Goal: Information Seeking & Learning: Understand process/instructions

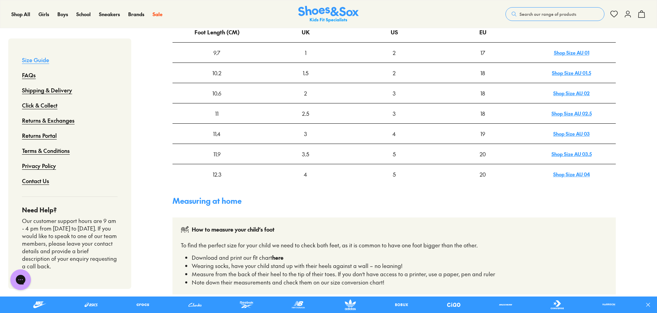
scroll to position [138, 0]
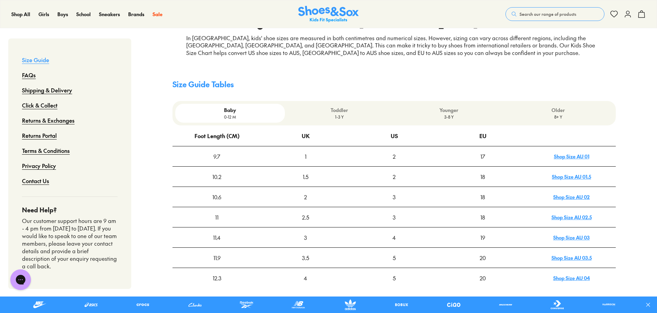
click at [559, 114] on p "8+ Y" at bounding box center [559, 117] width 104 height 6
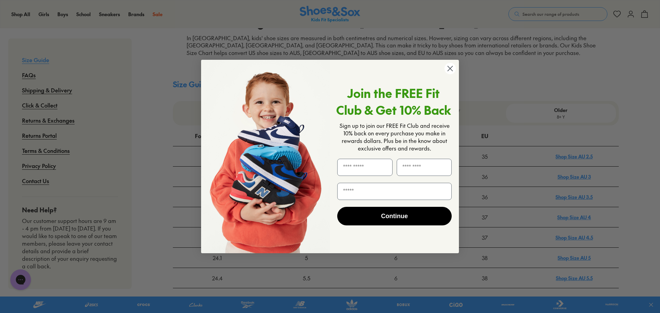
click at [452, 65] on circle "Close dialog" at bounding box center [450, 68] width 11 height 11
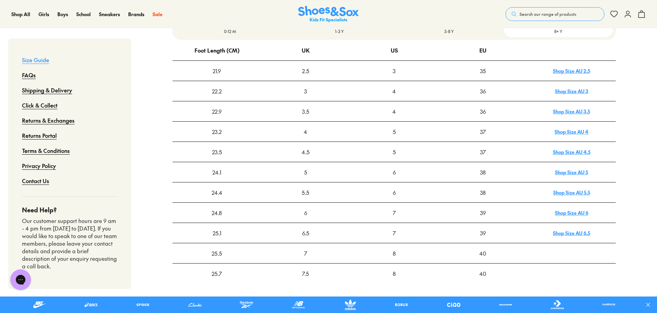
scroll to position [241, 0]
